Goal: Navigation & Orientation: Find specific page/section

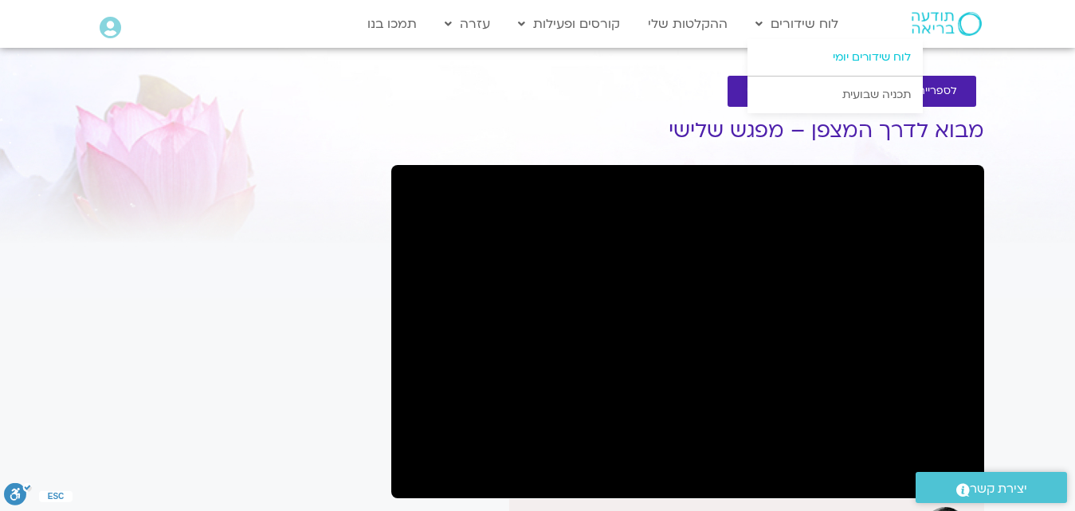
click at [831, 59] on link "לוח שידורים יומי" at bounding box center [835, 57] width 175 height 37
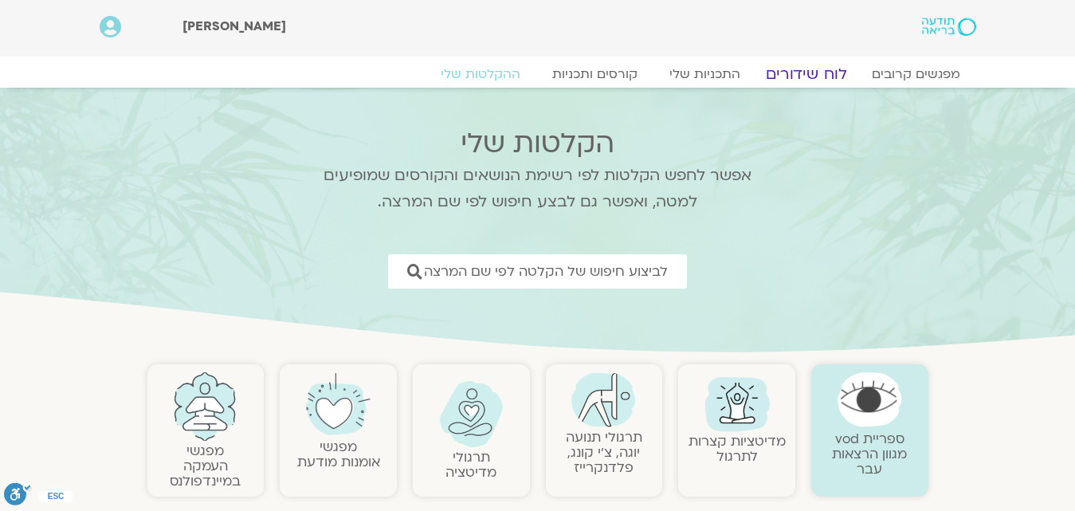
click at [822, 69] on link "לוח שידורים" at bounding box center [806, 74] width 120 height 19
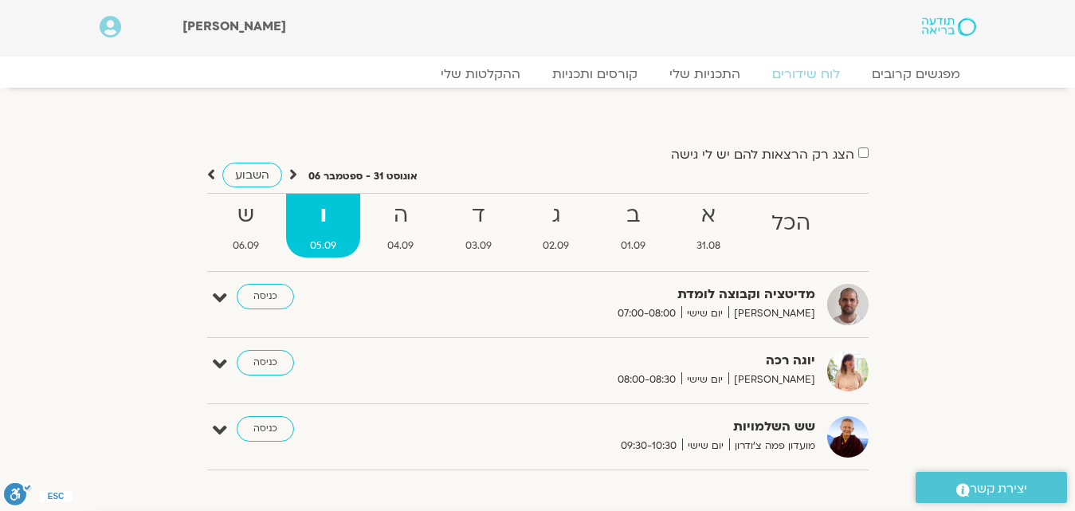
scroll to position [81, 0]
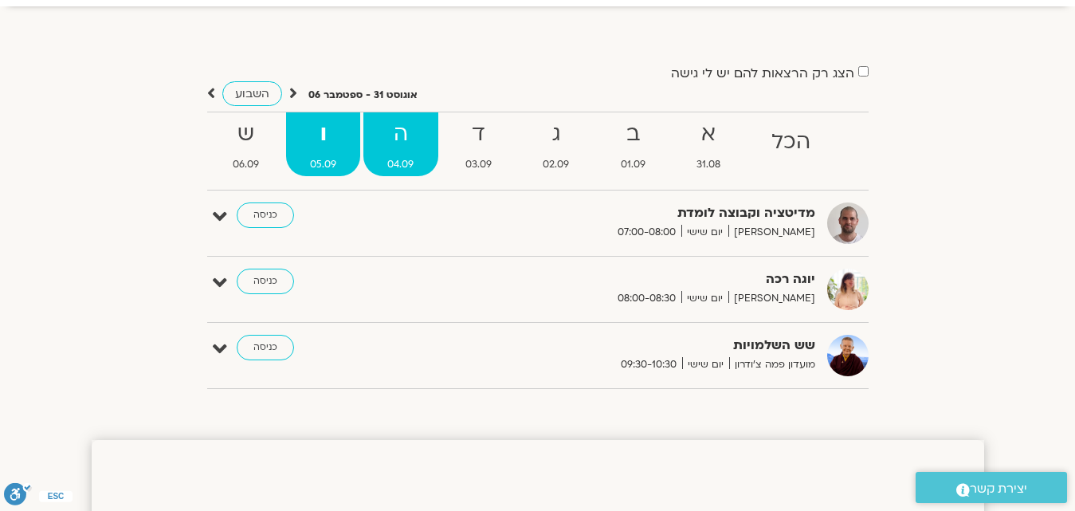
click at [406, 116] on strong "ה" at bounding box center [400, 134] width 74 height 36
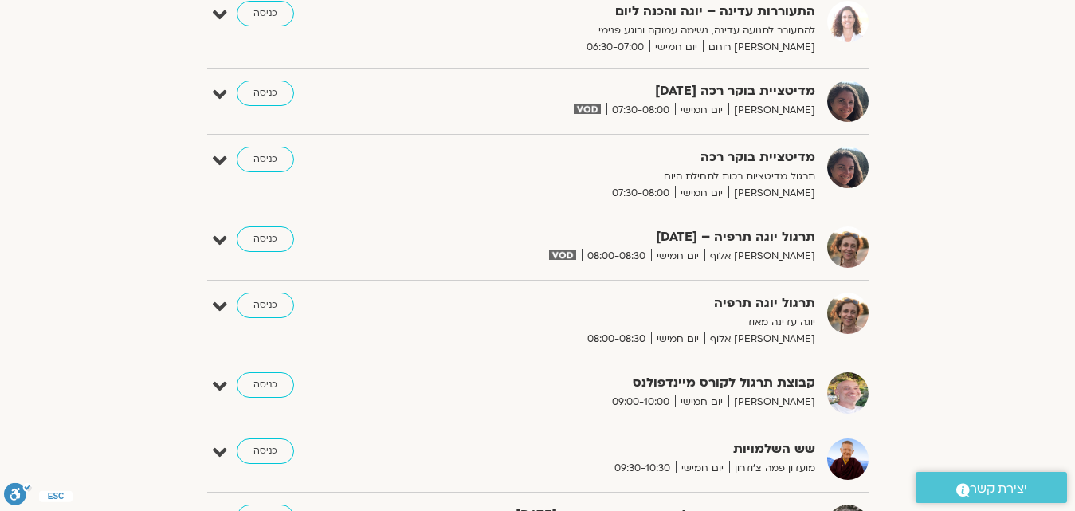
scroll to position [159, 0]
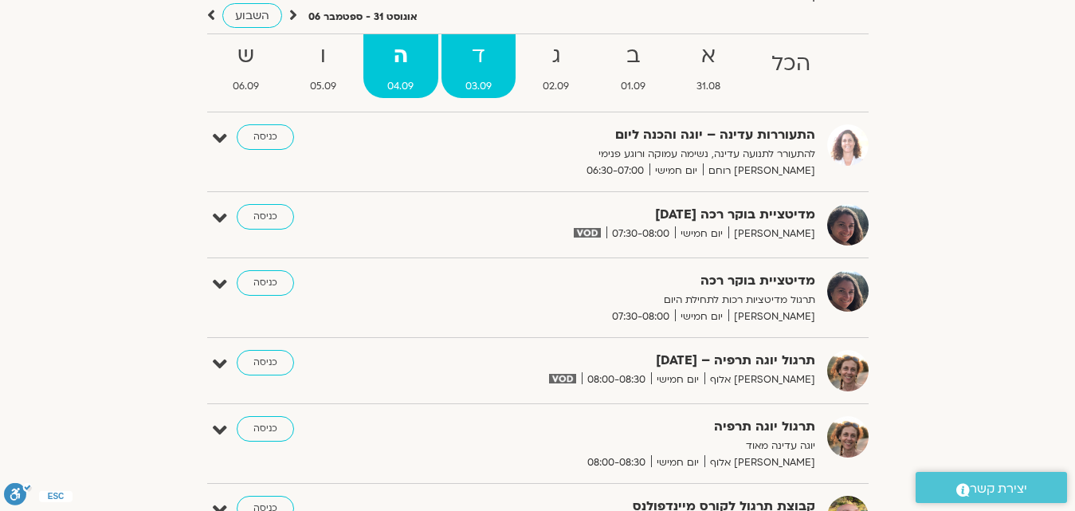
click at [474, 56] on strong "ד" at bounding box center [479, 56] width 74 height 36
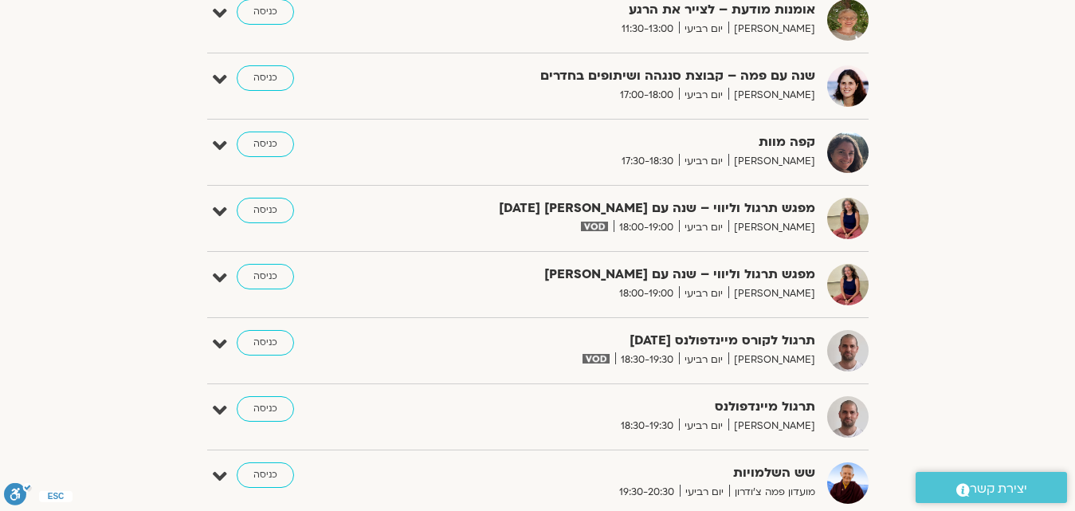
scroll to position [1116, 0]
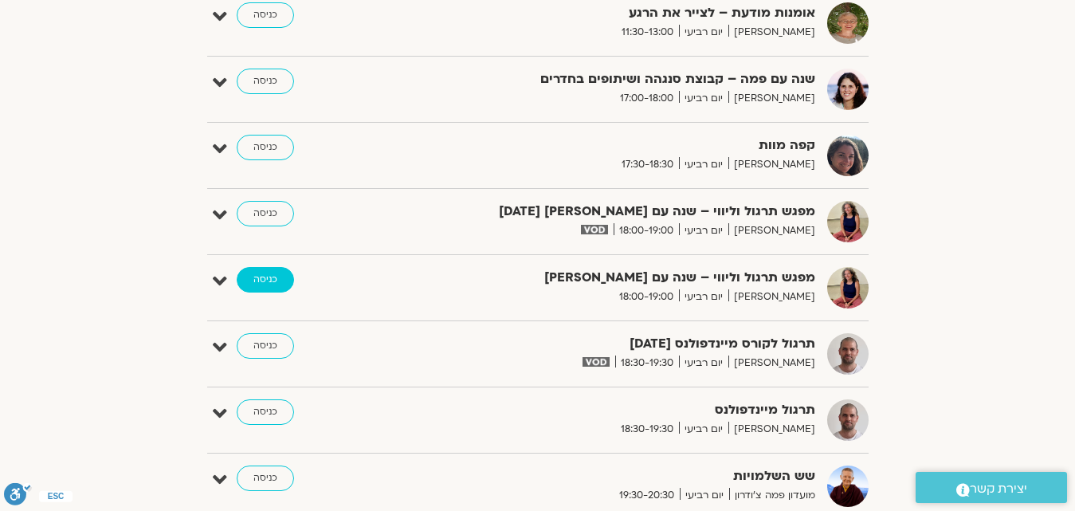
click at [261, 280] on link "כניסה" at bounding box center [265, 280] width 57 height 26
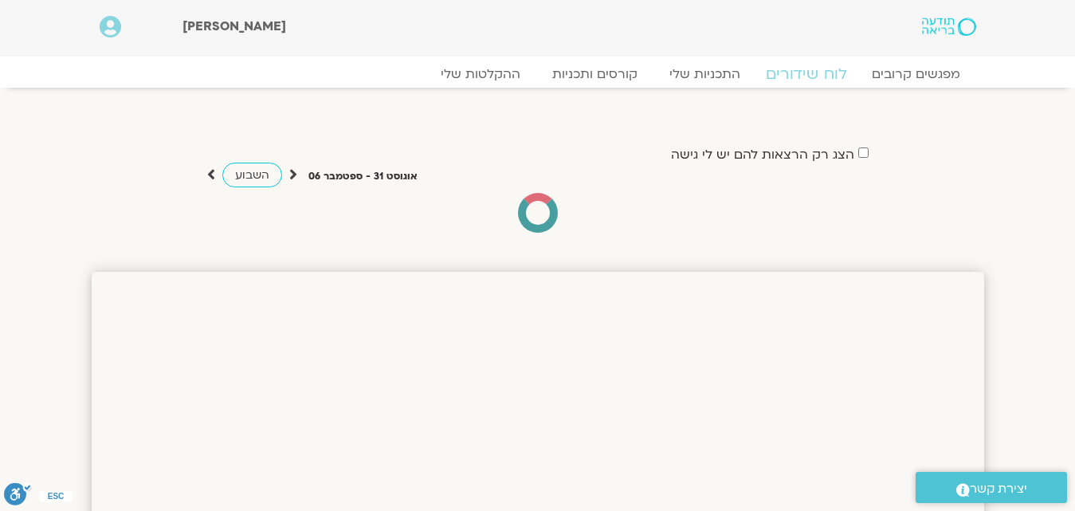
click at [819, 76] on link "לוח שידורים" at bounding box center [806, 74] width 120 height 19
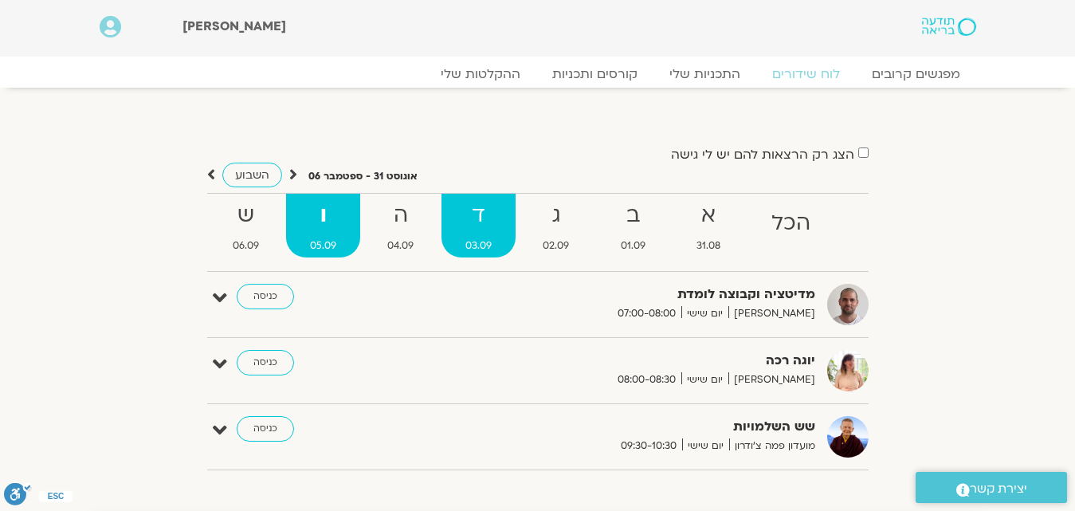
drag, startPoint x: 405, startPoint y: 89, endPoint x: 480, endPoint y: 231, distance: 160.4
click at [405, 89] on div "מפגשים קרובים לוח שידורים התכניות שלי קורסים ותכניות ההקלטות שלי מפגשים קרובים …" at bounding box center [538, 79] width 893 height 28
click at [480, 230] on strong "ד" at bounding box center [479, 216] width 74 height 36
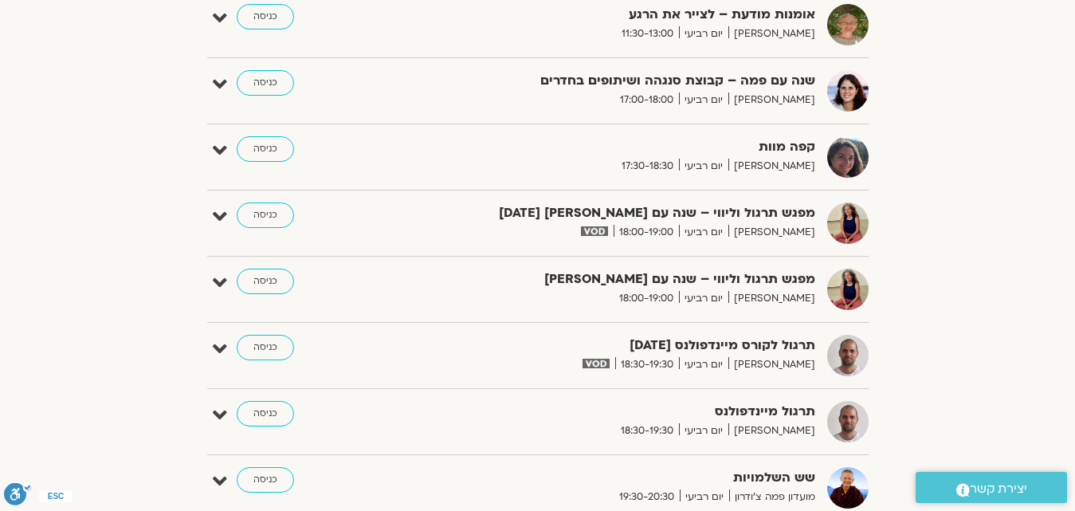
scroll to position [1116, 0]
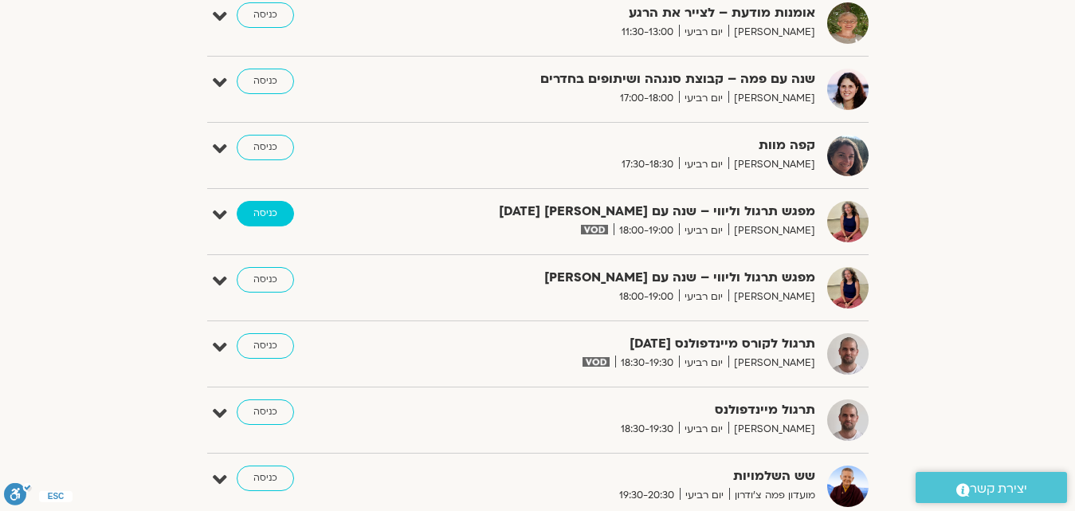
click at [249, 214] on link "כניסה" at bounding box center [265, 214] width 57 height 26
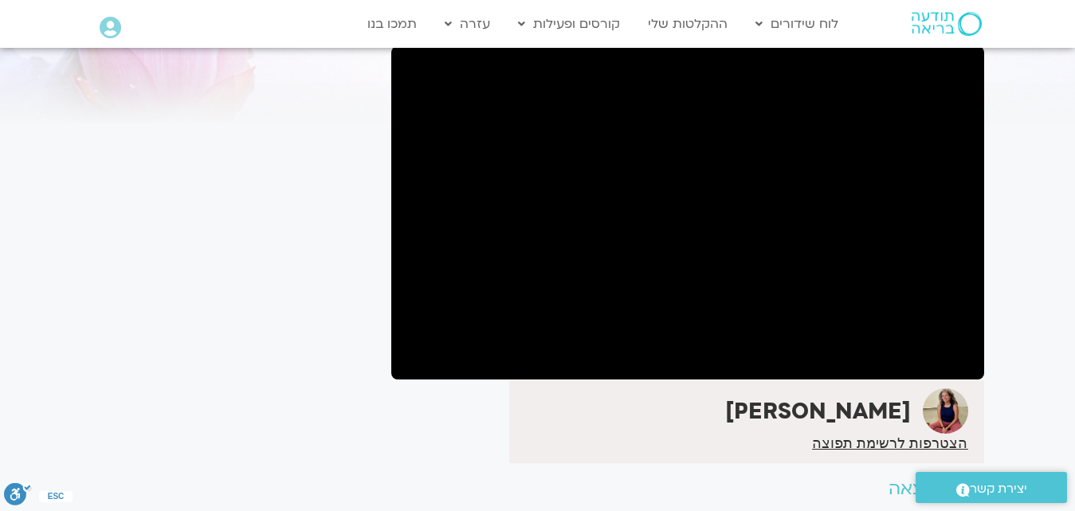
scroll to position [80, 0]
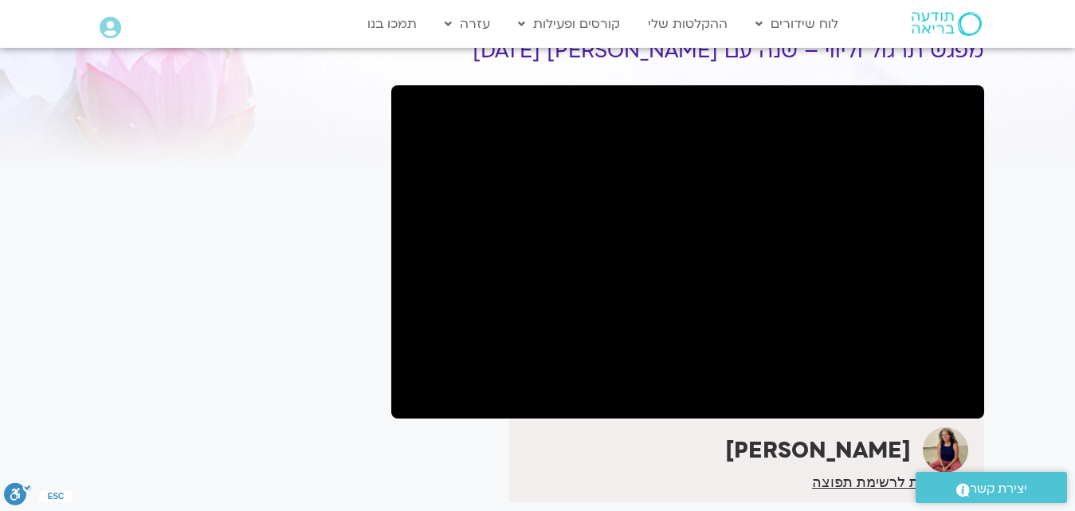
click at [0, 283] on section "לספריית ה-VOD להקלטות שלי מפגש תרגול וליווי – שנה עם [PERSON_NAME] [DATE] [PERS…" at bounding box center [537, 301] width 1075 height 643
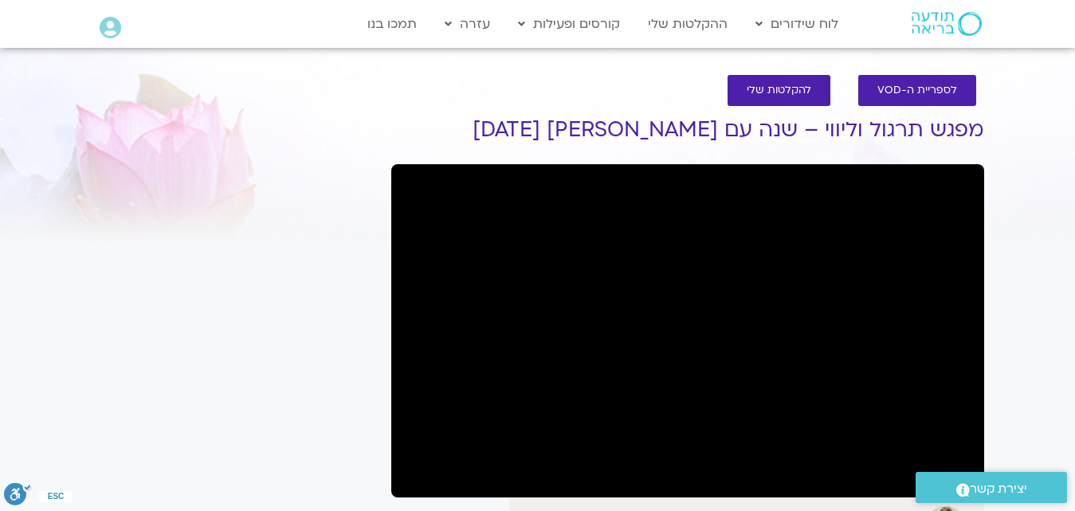
scroll to position [0, 0]
